Goal: Task Accomplishment & Management: Use online tool/utility

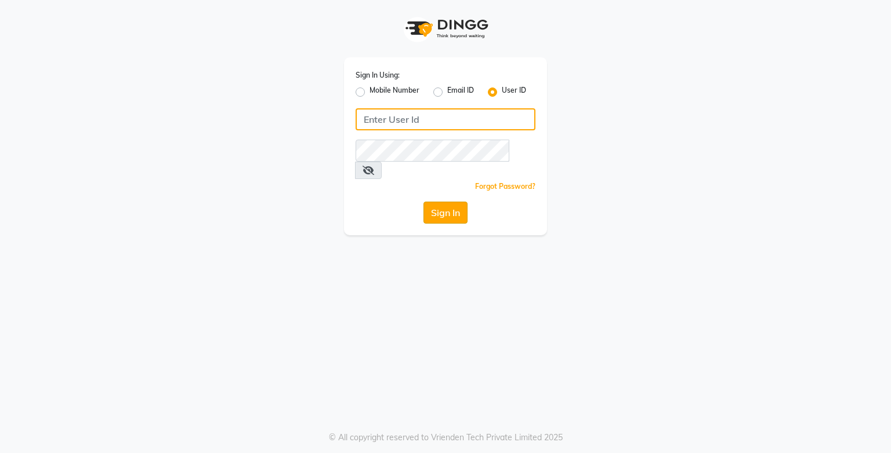
type input "e3750-21"
click at [440, 202] on button "Sign In" at bounding box center [445, 213] width 44 height 22
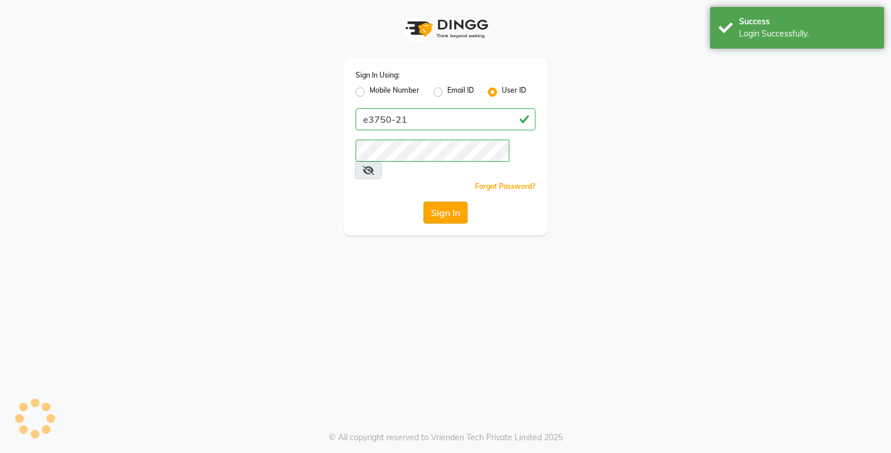
select select "service"
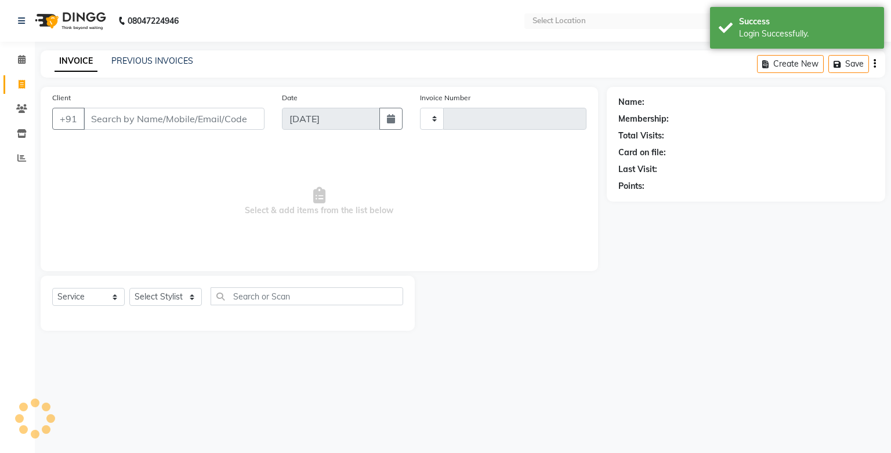
type input "1446"
select select "en"
select select "8452"
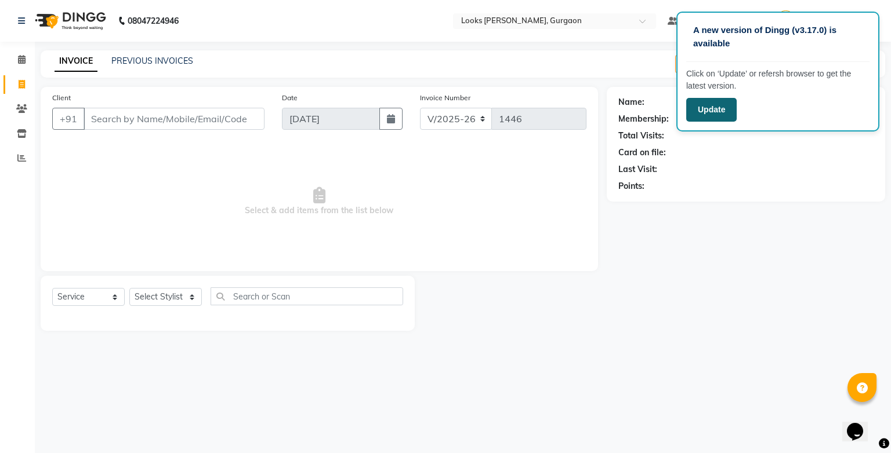
click at [702, 112] on button "Update" at bounding box center [711, 110] width 50 height 24
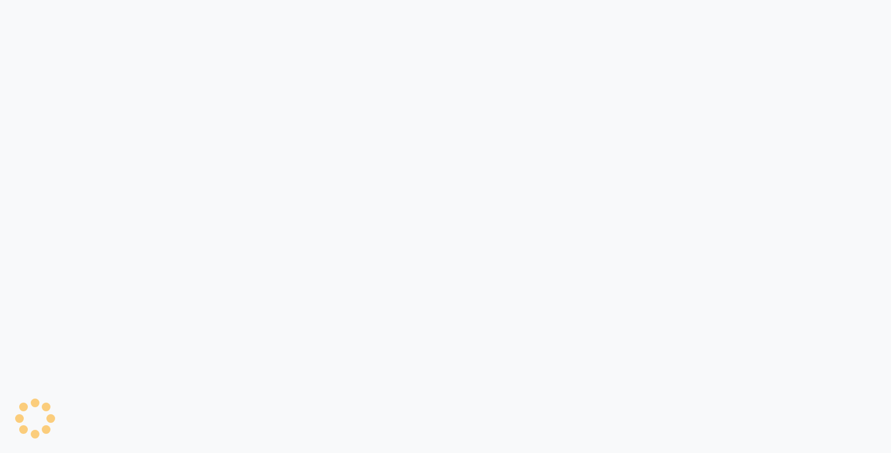
select select "service"
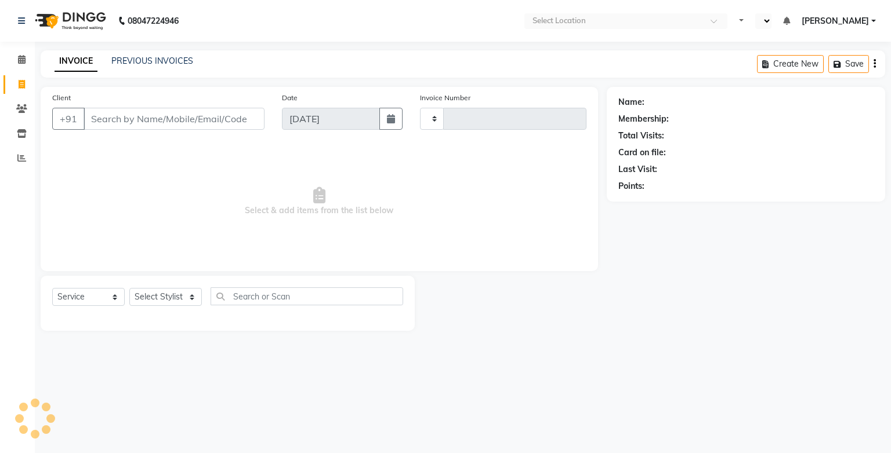
type input "1446"
select select "en"
select select "8452"
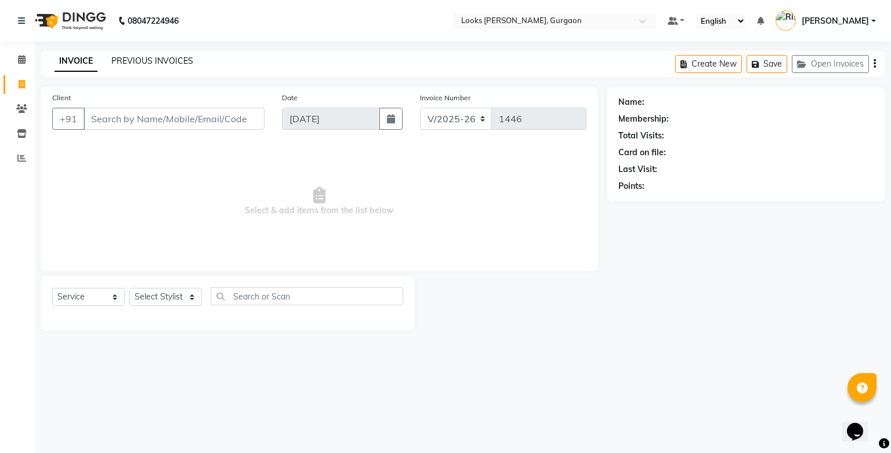
click at [139, 61] on link "PREVIOUS INVOICES" at bounding box center [152, 61] width 82 height 10
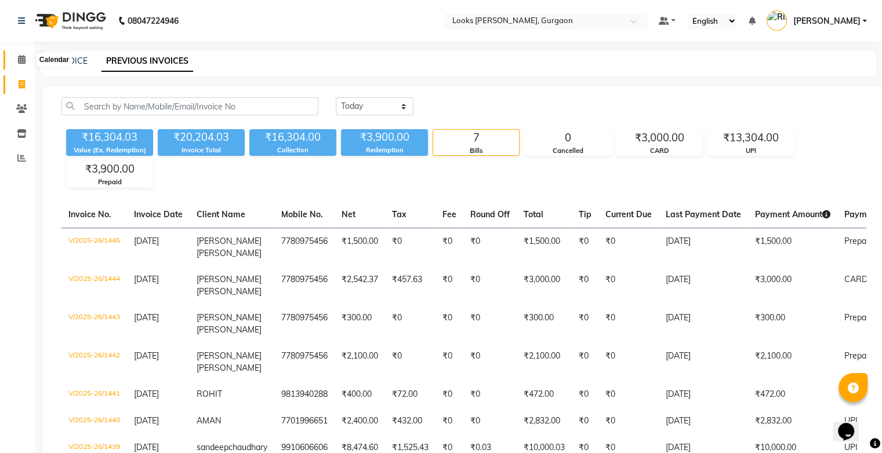
click at [20, 59] on icon at bounding box center [22, 59] width 8 height 9
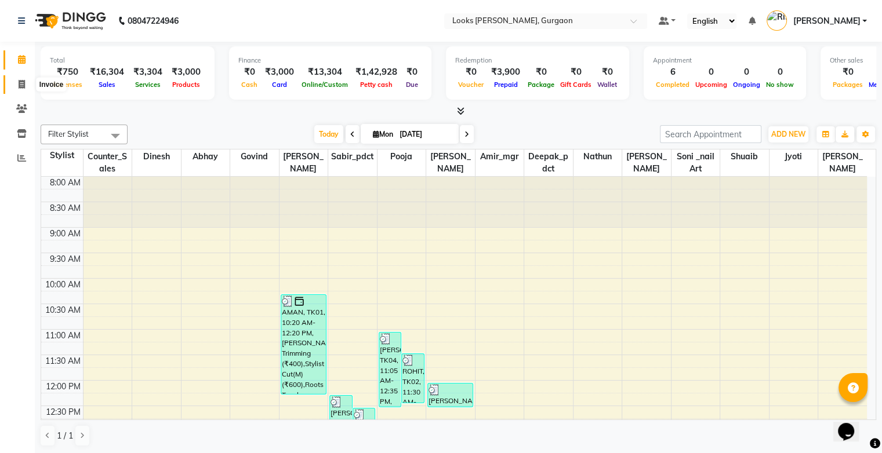
click at [24, 86] on icon at bounding box center [22, 84] width 6 height 9
select select "service"
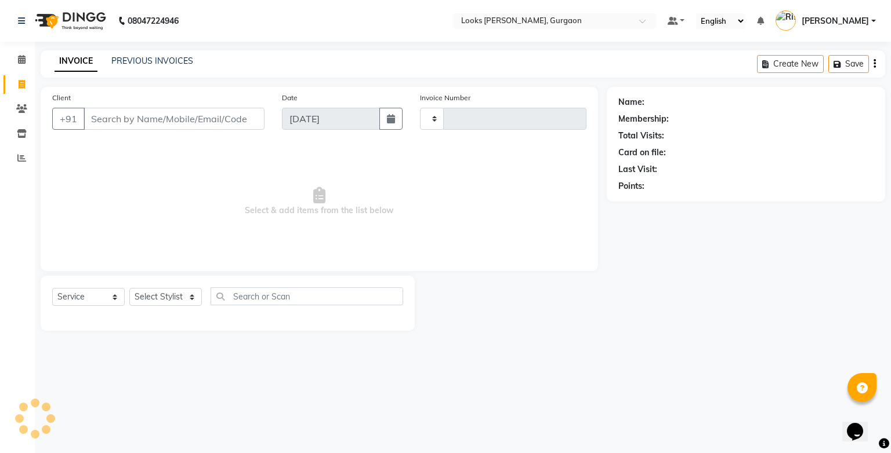
type input "1446"
select select "8452"
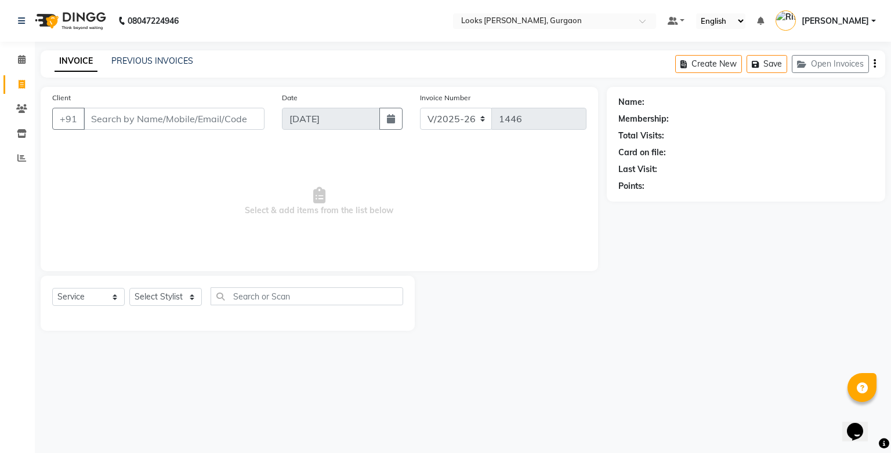
click at [148, 55] on div "PREVIOUS INVOICES" at bounding box center [152, 61] width 82 height 12
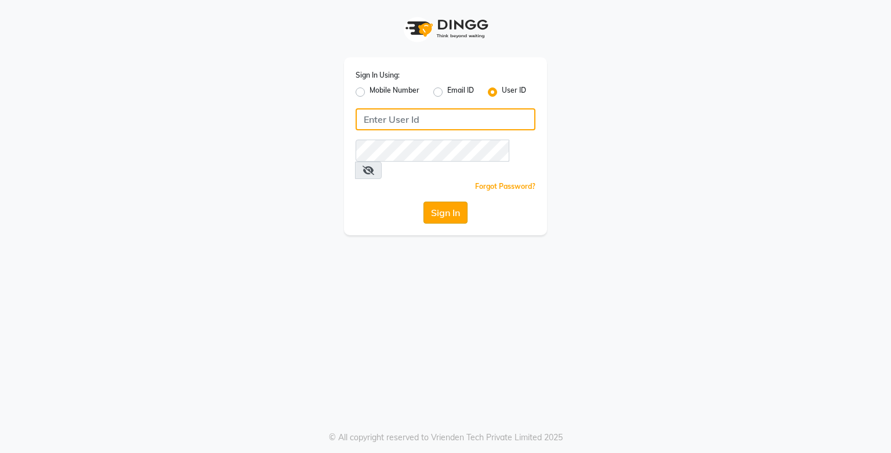
type input "e3750-21"
click at [460, 202] on button "Sign In" at bounding box center [445, 213] width 44 height 22
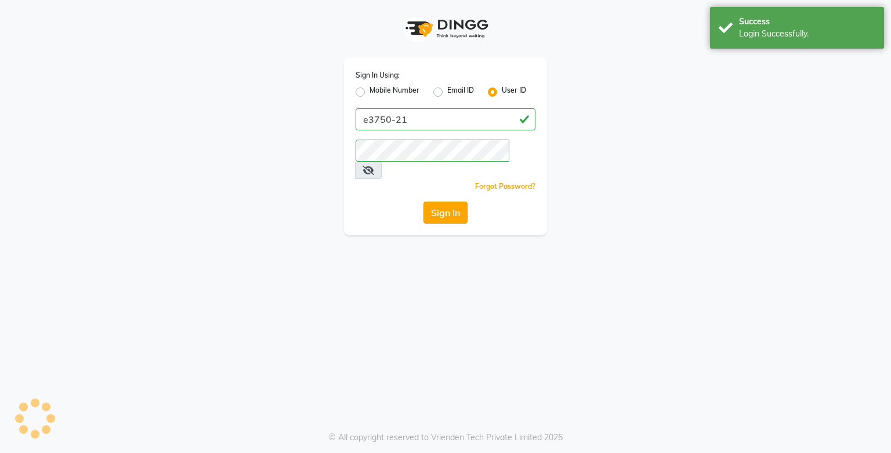
select select "8452"
select select "service"
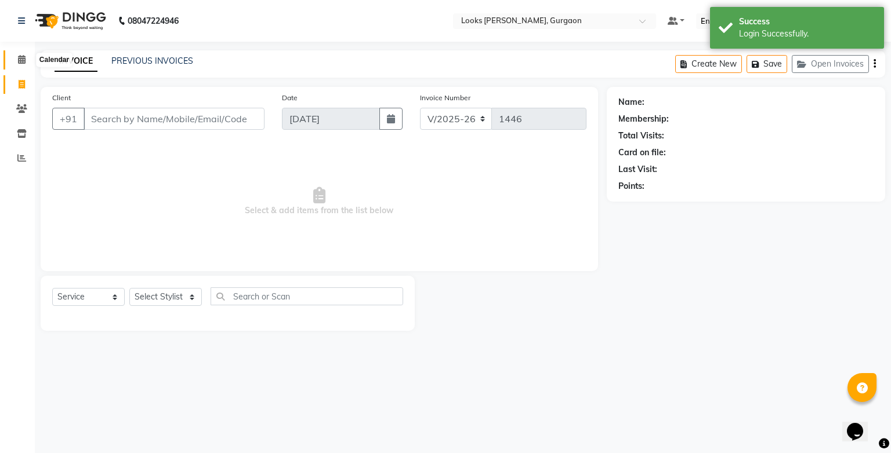
click at [21, 61] on icon at bounding box center [22, 59] width 8 height 9
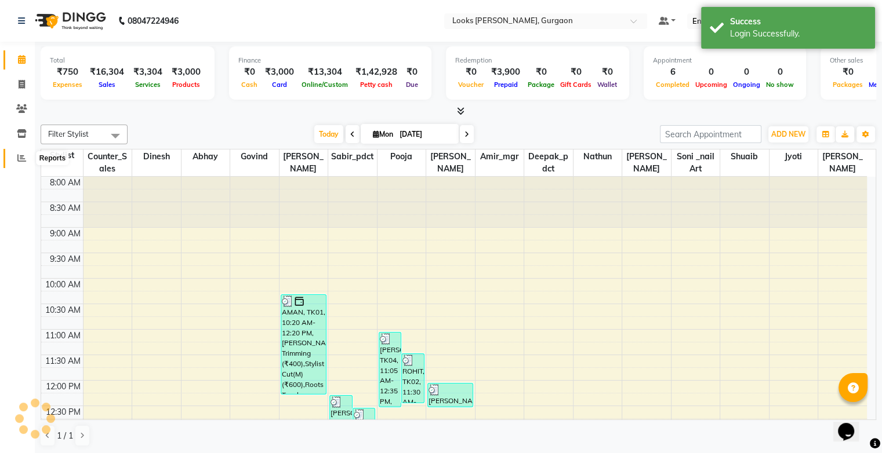
click at [21, 153] on span at bounding box center [22, 158] width 20 height 13
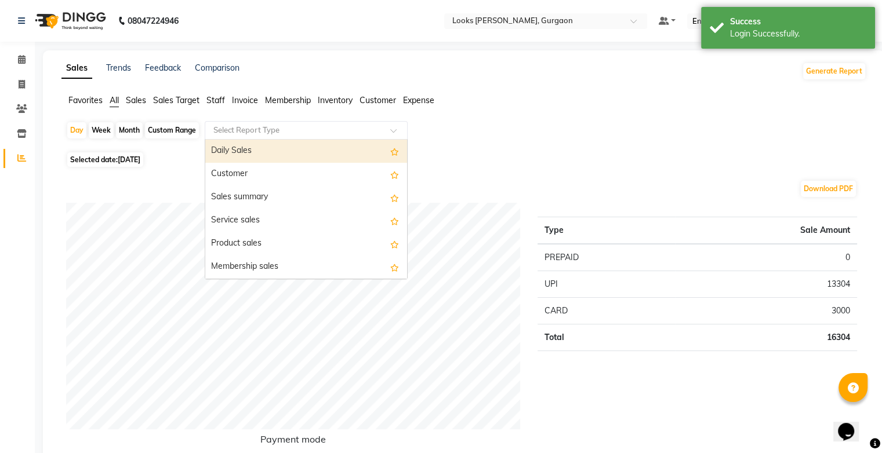
click at [397, 130] on span at bounding box center [397, 134] width 14 height 12
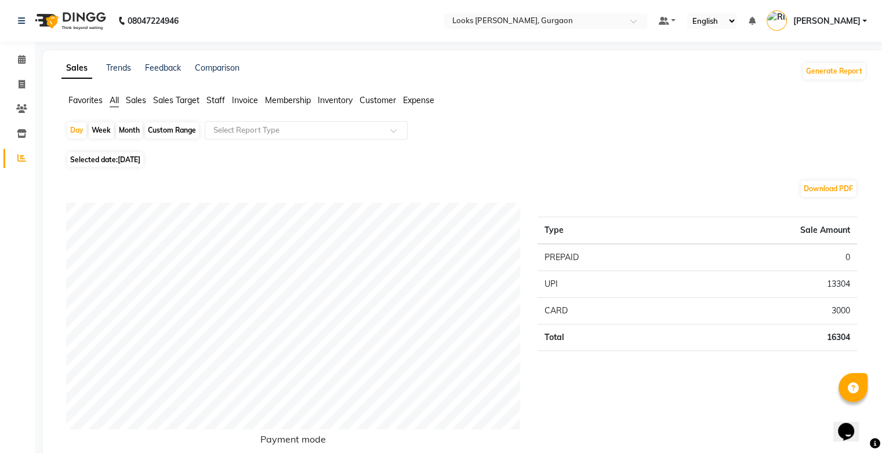
click at [132, 103] on span "Sales" at bounding box center [136, 100] width 20 height 10
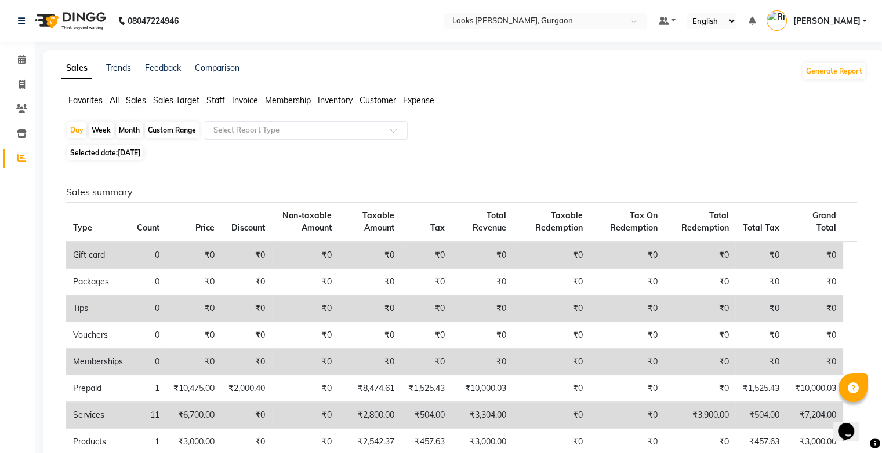
click at [159, 130] on div "Custom Range" at bounding box center [172, 130] width 54 height 16
select select "9"
select select "2025"
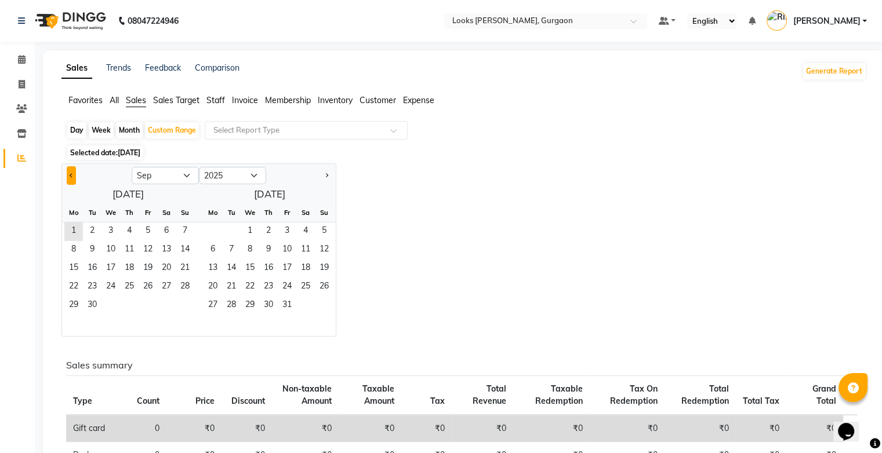
click at [74, 177] on button "Previous month" at bounding box center [71, 175] width 9 height 19
select select "8"
click at [145, 229] on span "1" at bounding box center [148, 232] width 19 height 19
click at [139, 134] on div "Month" at bounding box center [129, 130] width 27 height 16
select select "8"
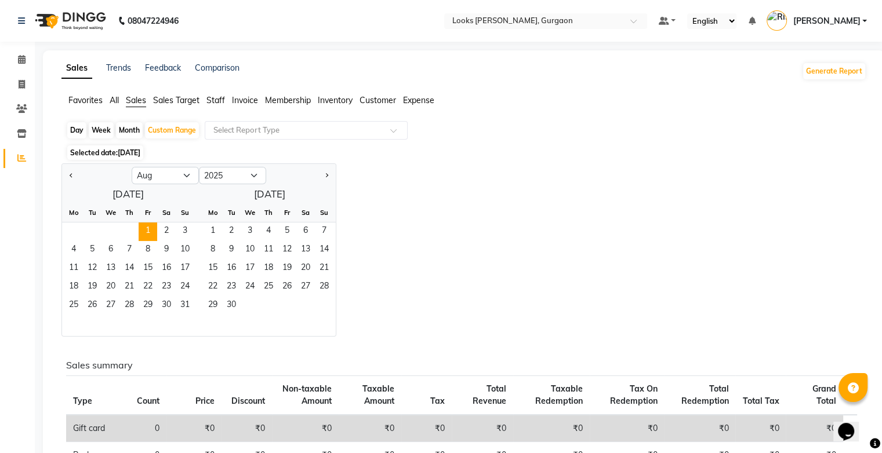
select select "2025"
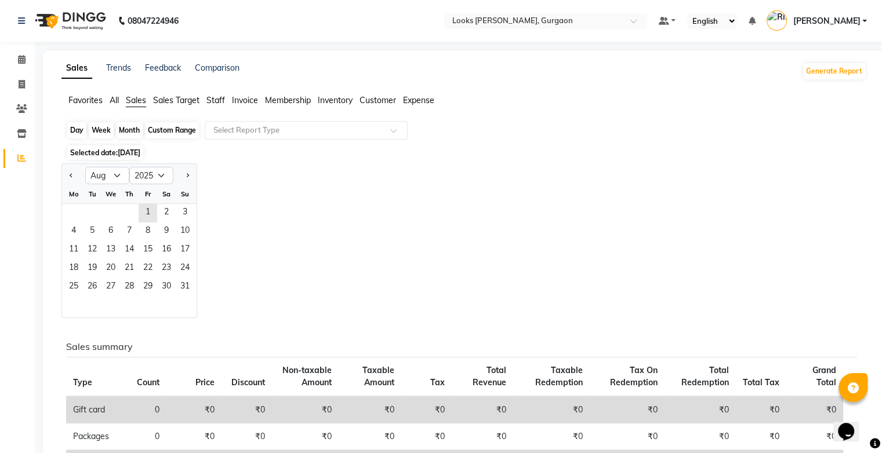
click at [131, 129] on div "Month" at bounding box center [129, 130] width 27 height 16
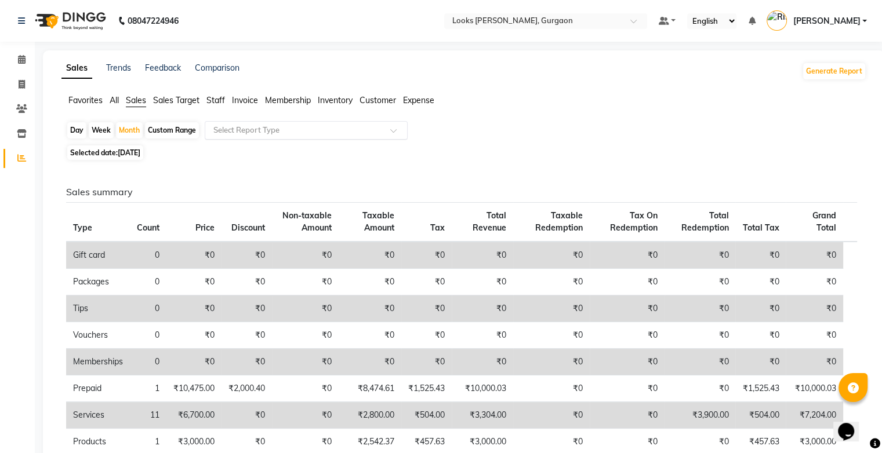
click at [237, 138] on div "Select Report Type" at bounding box center [306, 130] width 203 height 19
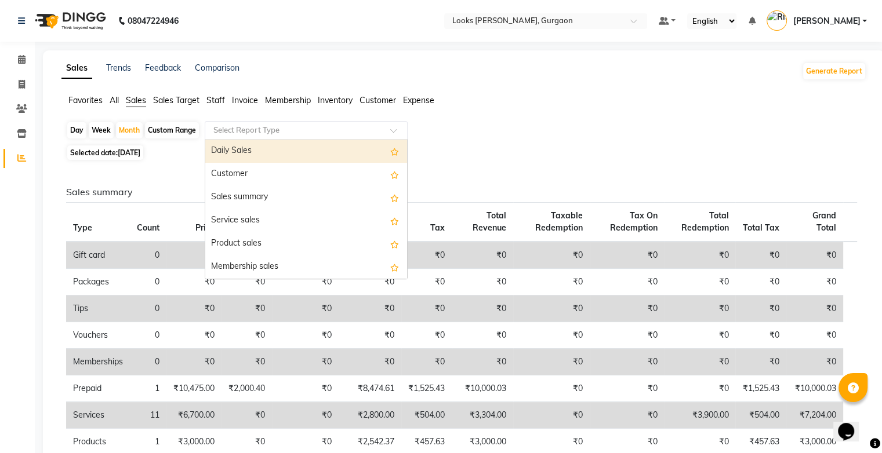
click at [179, 168] on div "Sales summary Type Count Price Discount Non-taxable Amount Taxable Amount Tax T…" at bounding box center [461, 413] width 809 height 498
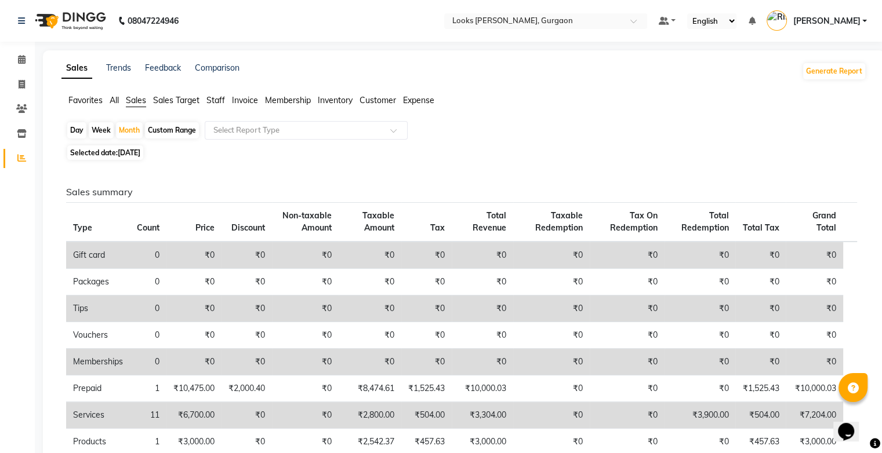
click at [116, 99] on span "All" at bounding box center [114, 100] width 9 height 10
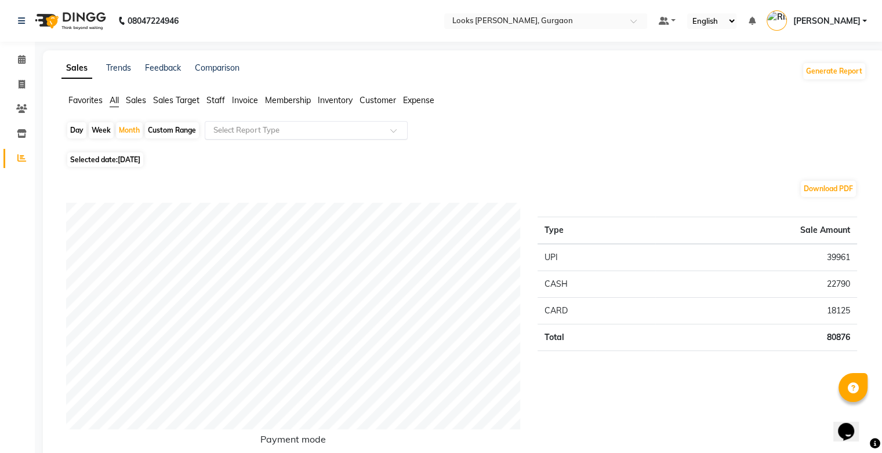
click at [255, 134] on input "text" at bounding box center [294, 131] width 167 height 12
click at [507, 129] on div "Day Week Month Custom Range Select Report Type" at bounding box center [464, 135] width 796 height 28
click at [139, 100] on span "Sales" at bounding box center [136, 100] width 20 height 10
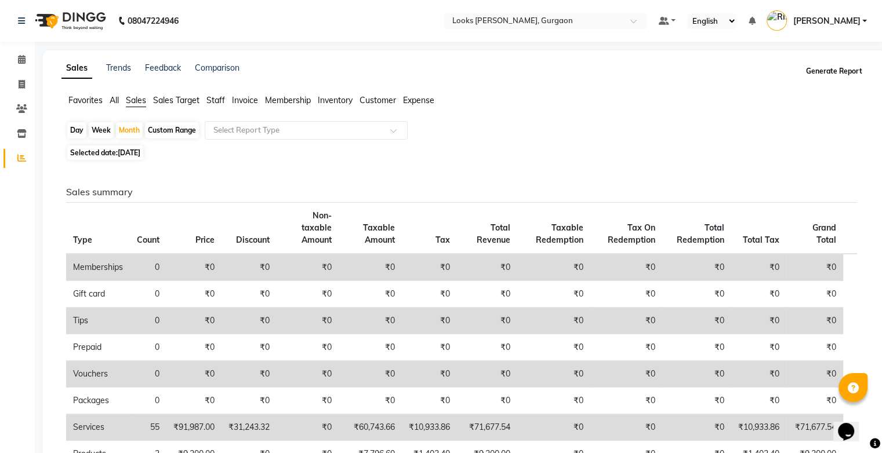
click at [823, 78] on button "Generate Report" at bounding box center [834, 71] width 62 height 16
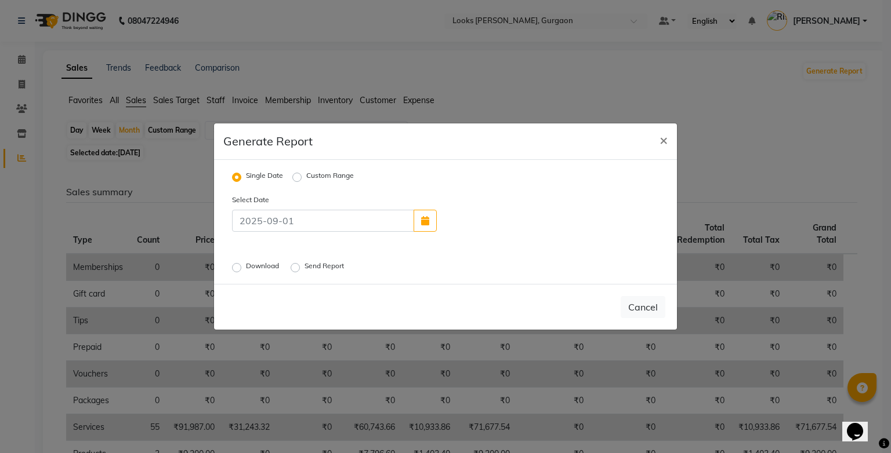
click at [306, 181] on label "Custom Range" at bounding box center [330, 177] width 48 height 14
click at [297, 181] on input "Custom Range" at bounding box center [299, 177] width 8 height 8
radio input "true"
select select "9"
select select "2025"
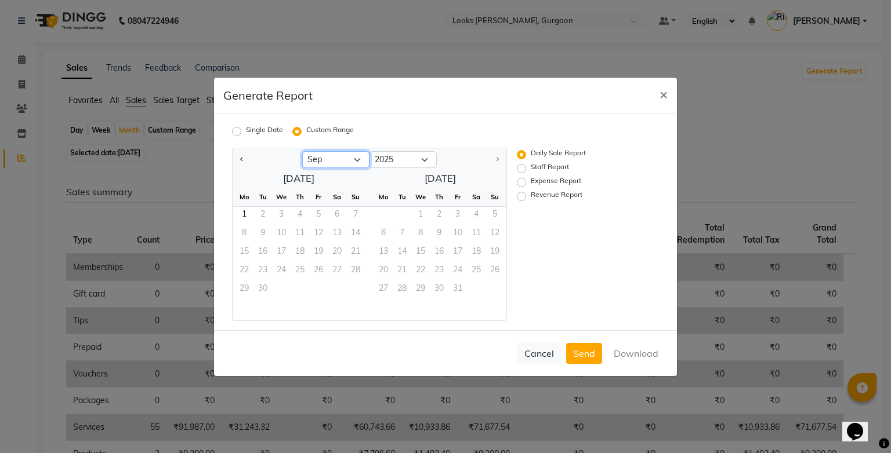
click at [339, 161] on select "Jan Feb Mar Apr May Jun Jul Aug Sep" at bounding box center [335, 159] width 67 height 17
click at [339, 162] on select "Jan Feb Mar Apr May Jun Jul Aug Sep" at bounding box center [335, 159] width 67 height 17
click at [246, 159] on button "Previous month" at bounding box center [241, 160] width 9 height 19
select select "8"
click at [314, 210] on span "1" at bounding box center [318, 216] width 19 height 19
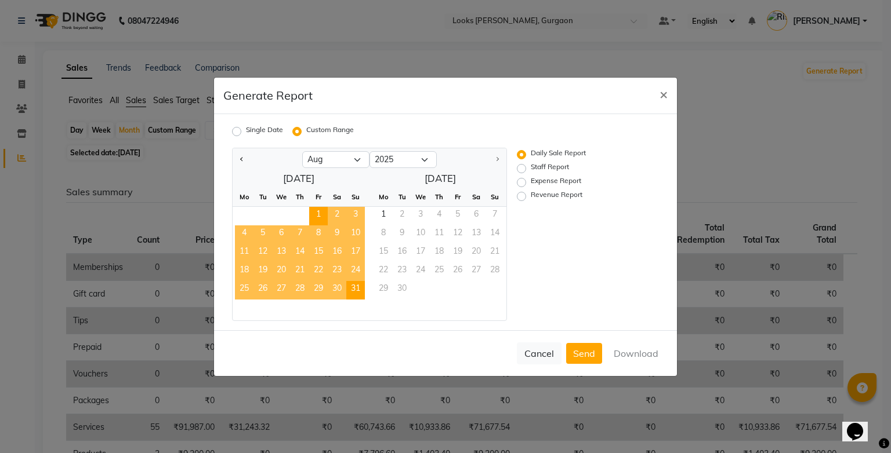
click at [355, 296] on span "31" at bounding box center [355, 290] width 19 height 19
click at [531, 198] on label "Revenue Report" at bounding box center [557, 197] width 52 height 14
click at [523, 198] on input "Revenue Report" at bounding box center [523, 196] width 8 height 8
radio input "true"
click at [645, 355] on button "Download" at bounding box center [636, 353] width 59 height 21
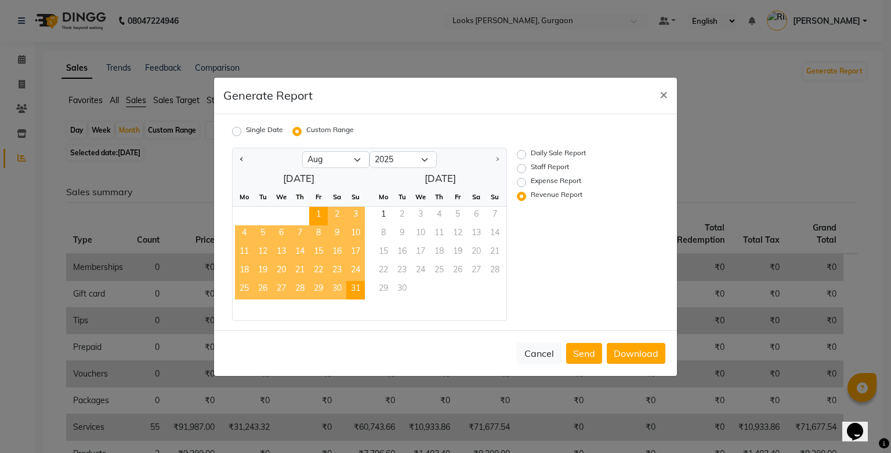
click at [840, 201] on ngb-modal-window "Generate Report × Single Date Custom Range Jan Feb Mar Apr May Jun Jul Aug Sep …" at bounding box center [445, 226] width 891 height 453
